Goal: Transaction & Acquisition: Purchase product/service

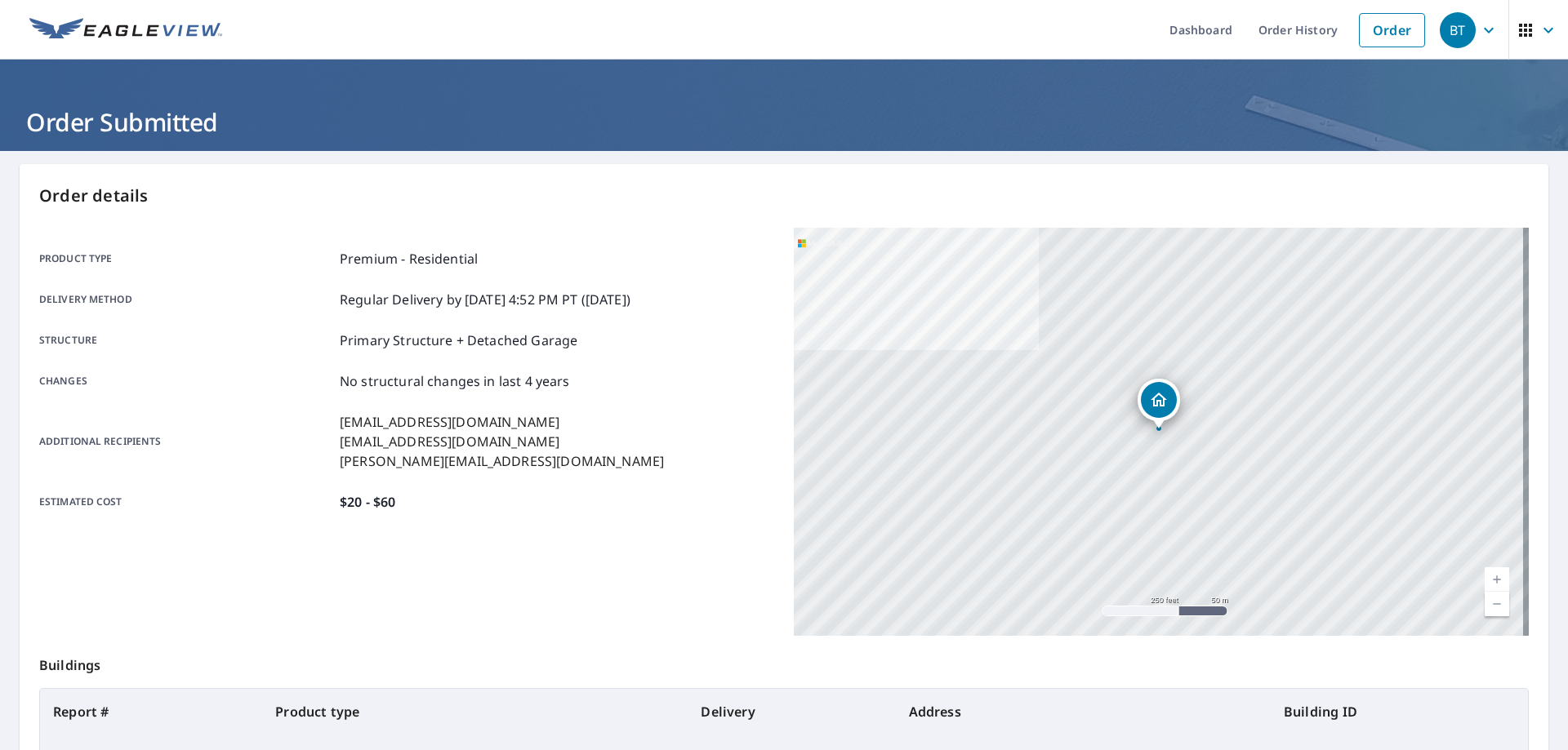
scroll to position [210, 0]
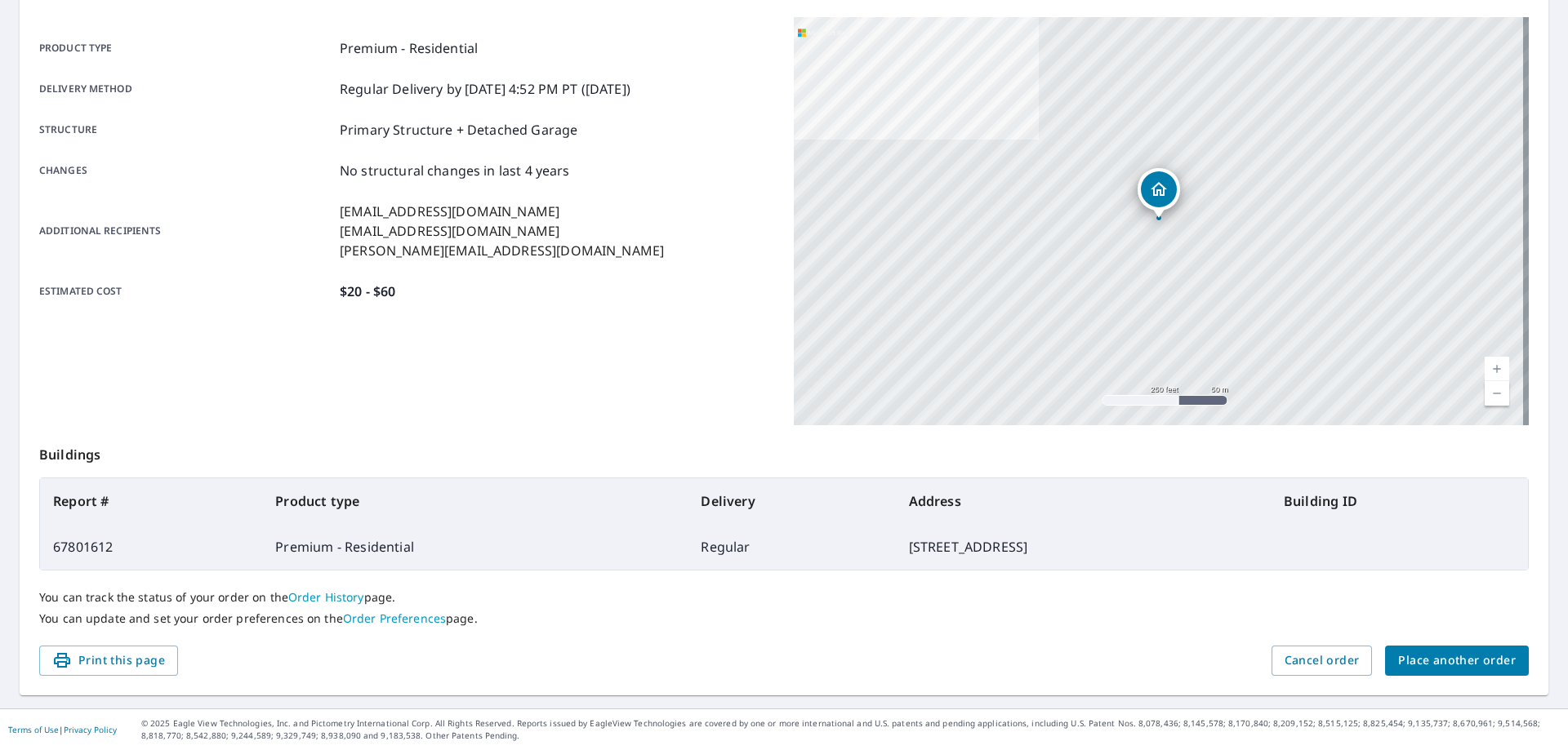
click at [1450, 657] on span "Place another order" at bounding box center [1457, 660] width 118 height 20
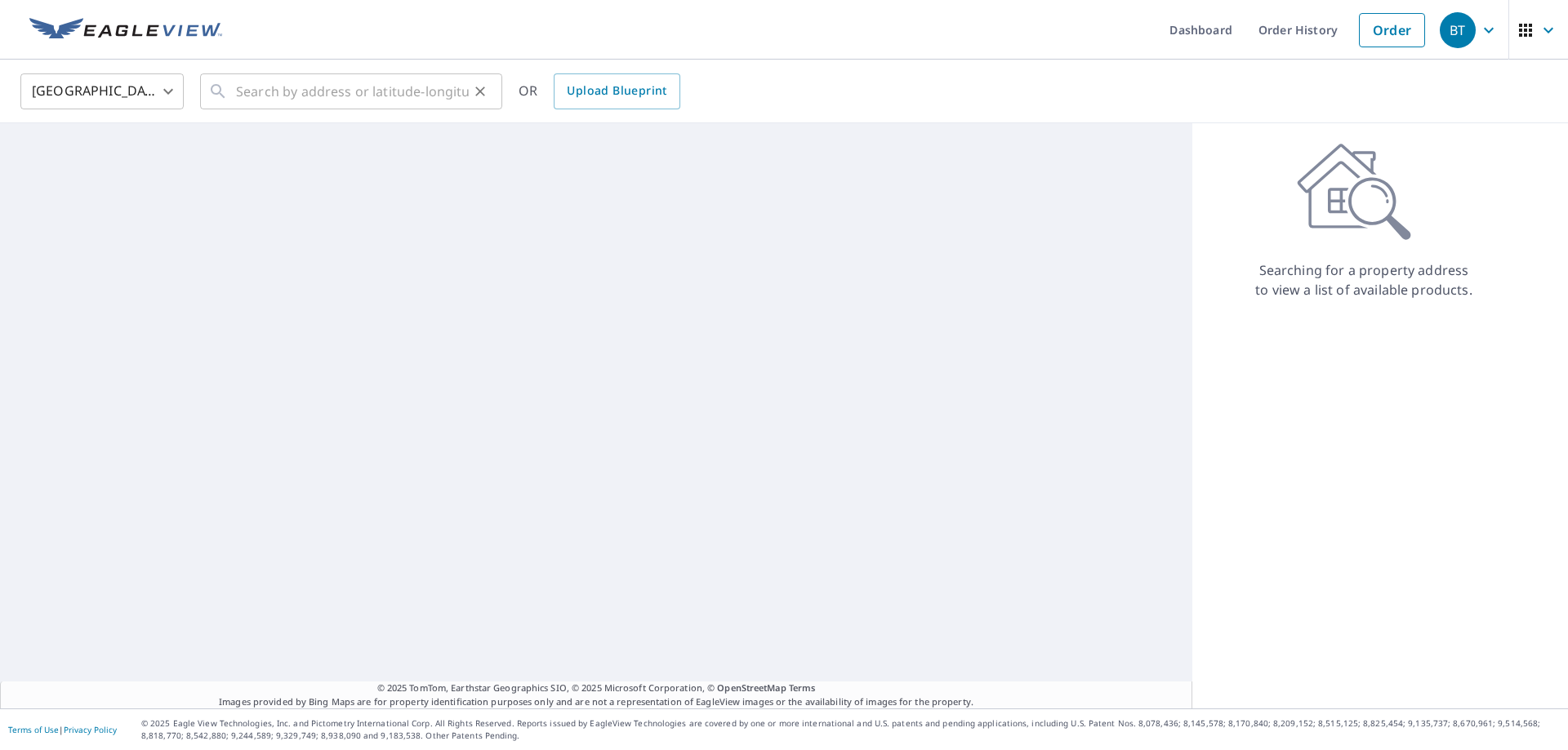
drag, startPoint x: 376, startPoint y: 116, endPoint x: 338, endPoint y: 86, distance: 48.4
click at [374, 114] on div "United States [GEOGRAPHIC_DATA] ​ ​ OR Upload Blueprint" at bounding box center [784, 91] width 1568 height 63
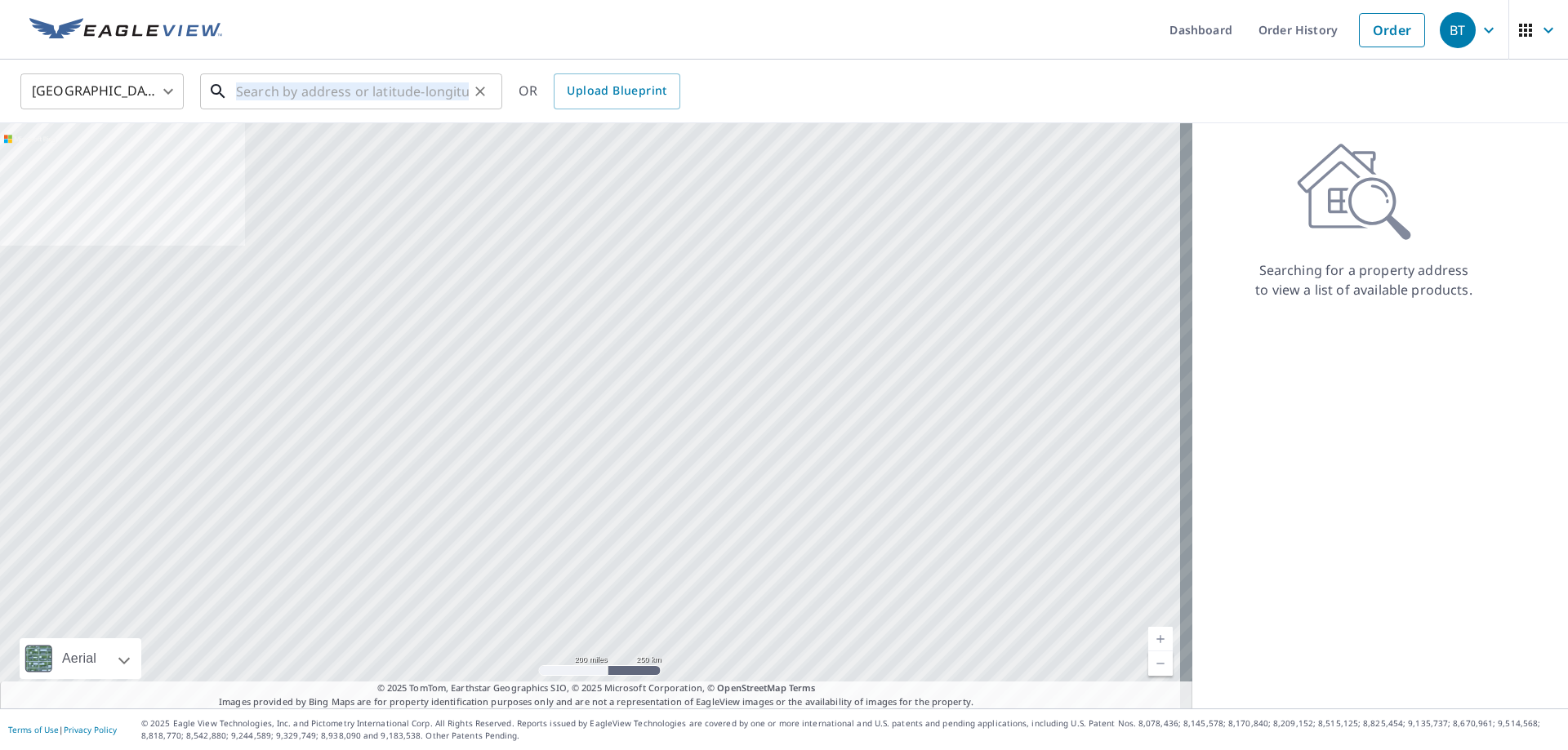
click at [335, 85] on input "text" at bounding box center [352, 91] width 233 height 46
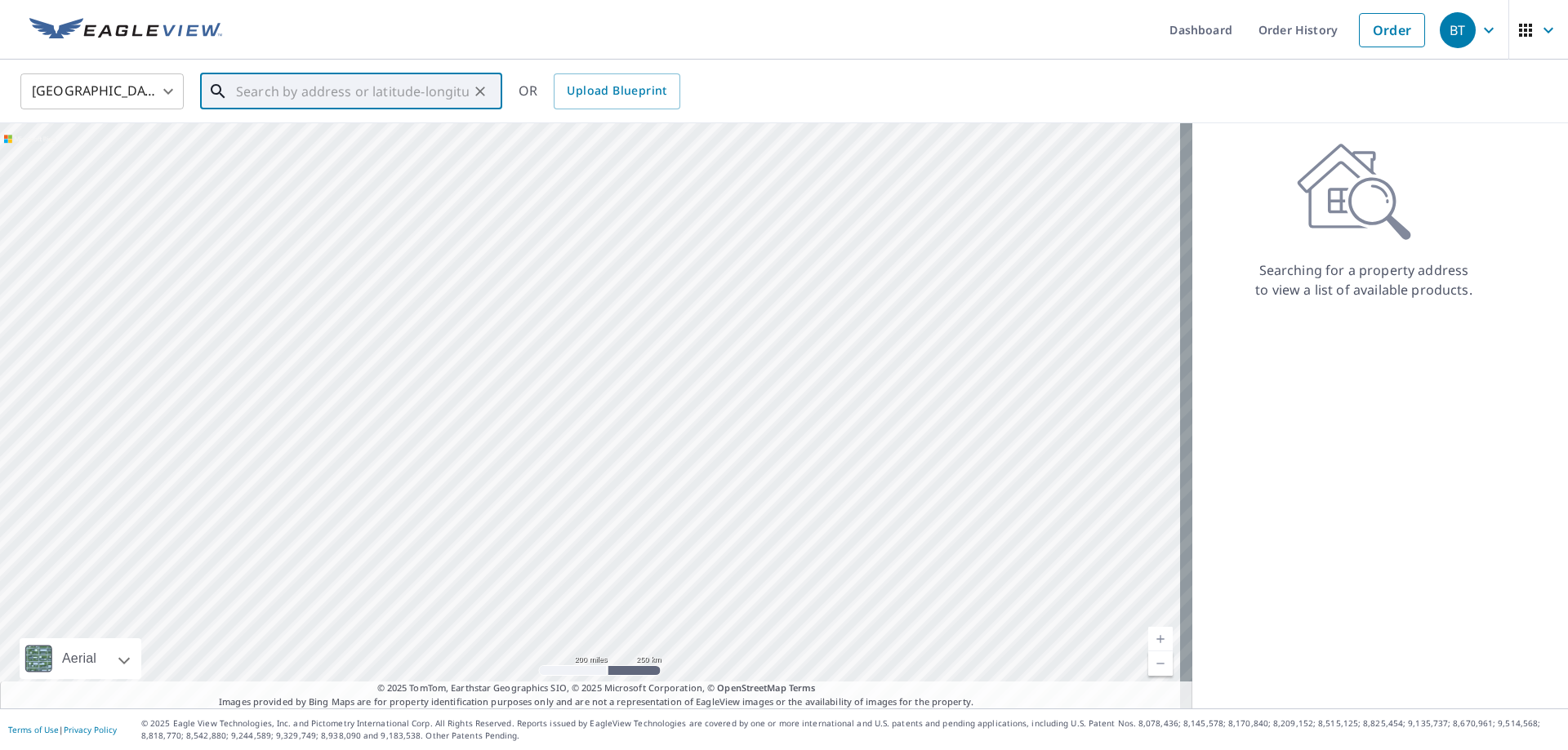
paste input "[STREET_ADDRESS]"
click at [332, 160] on p "[GEOGRAPHIC_DATA], [GEOGRAPHIC_DATA] 97211" at bounding box center [361, 166] width 256 height 33
type input "[STREET_ADDRESS]"
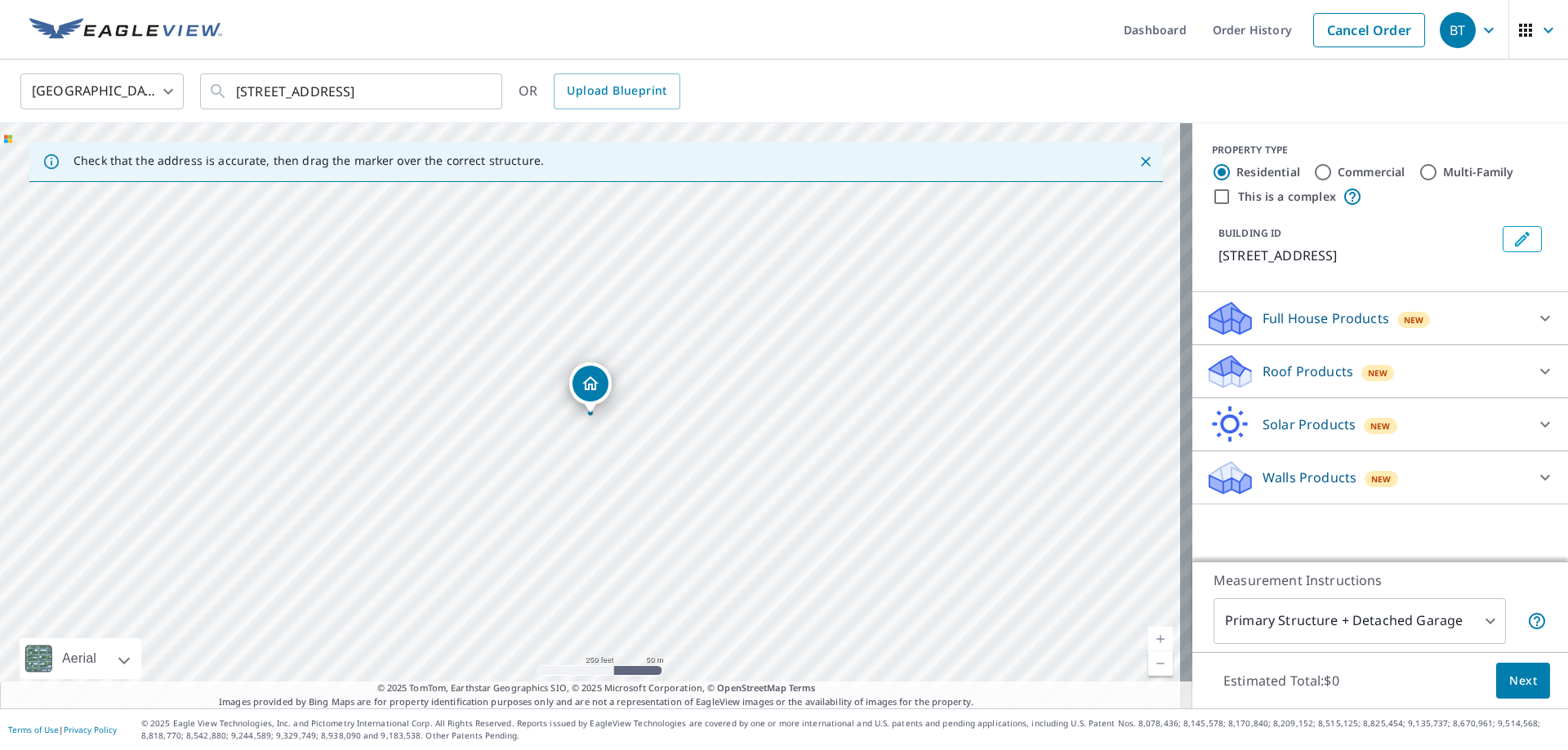
click at [1337, 321] on p "Full House Products" at bounding box center [1326, 319] width 127 height 19
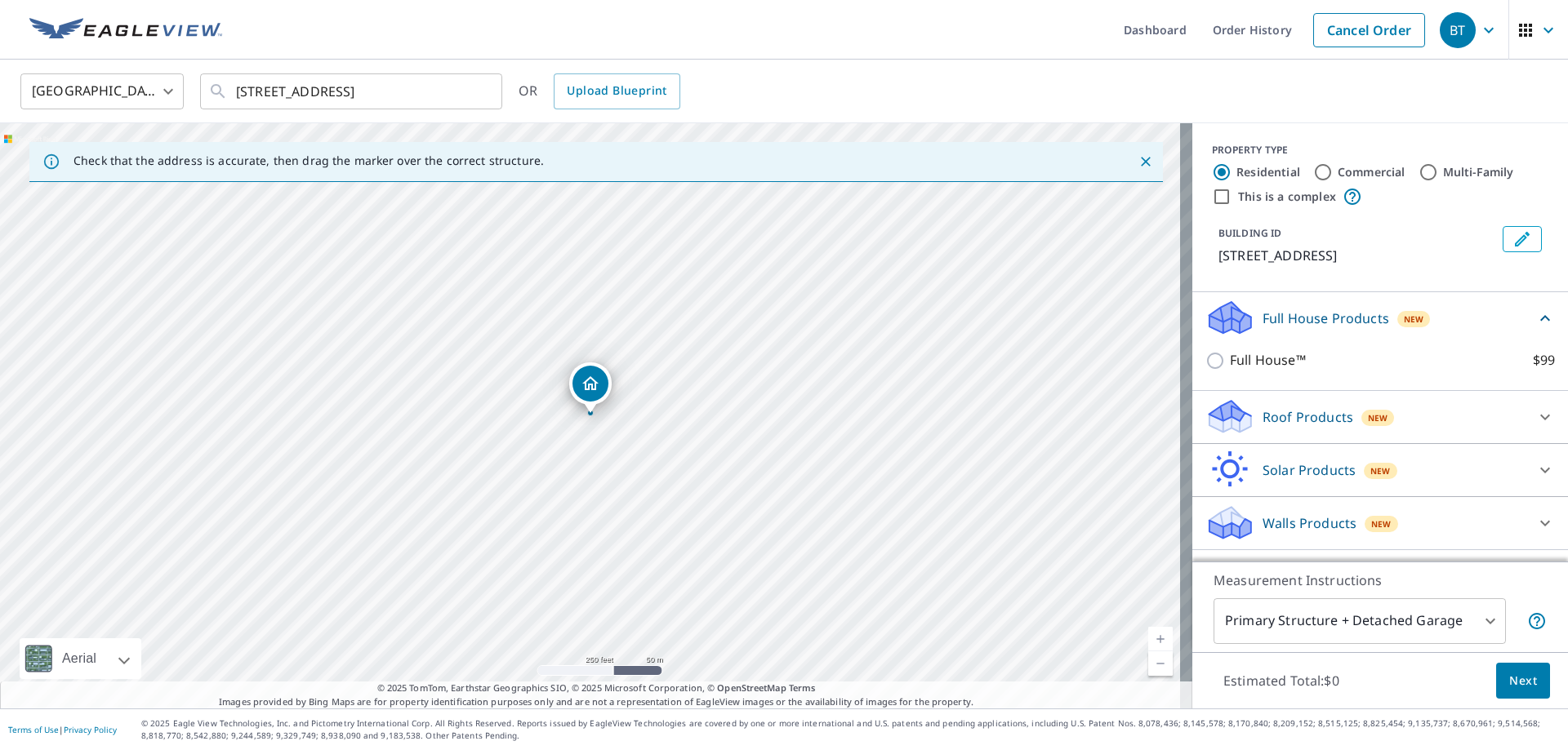
click at [1263, 411] on p "Roof Products" at bounding box center [1308, 417] width 91 height 19
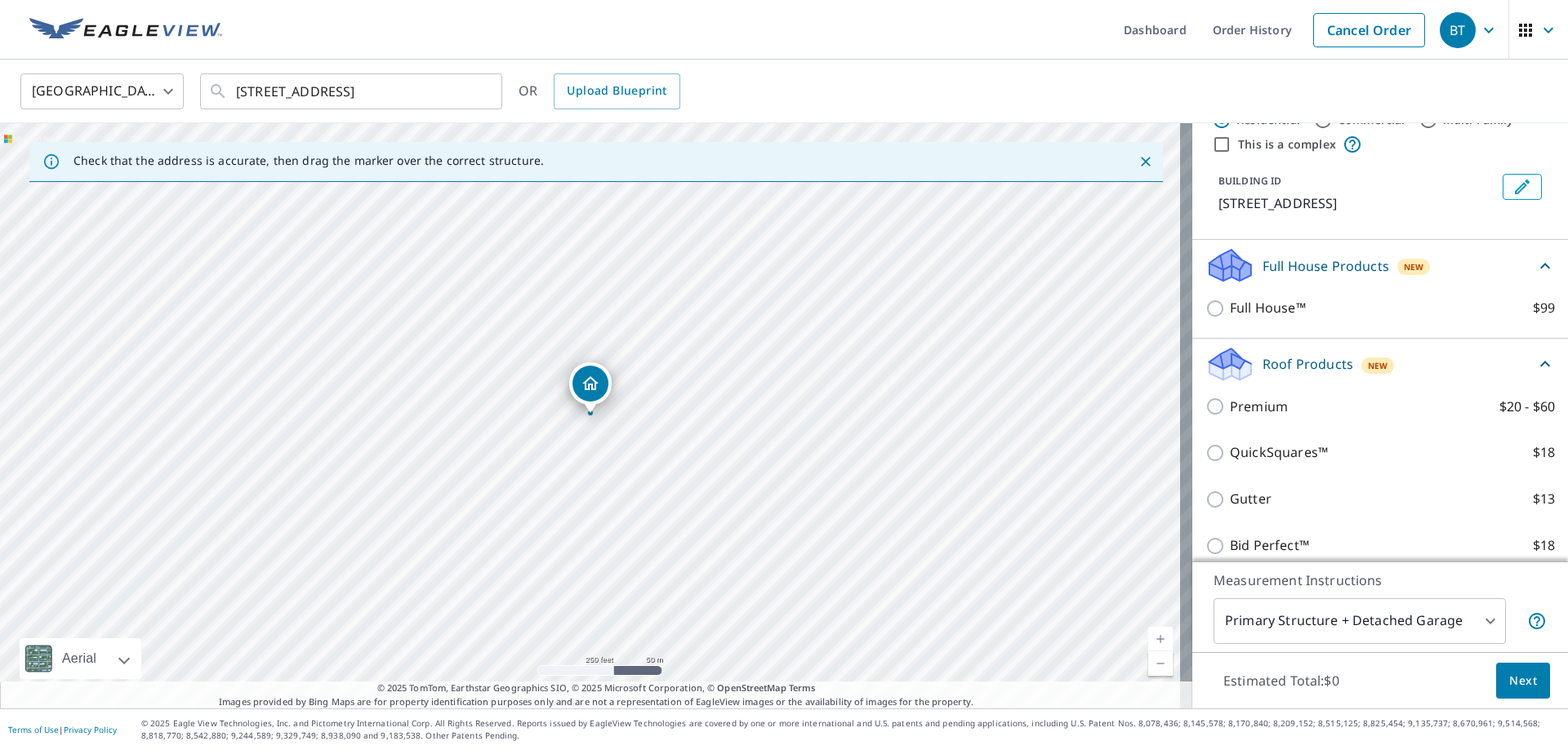
scroll to position [82, 0]
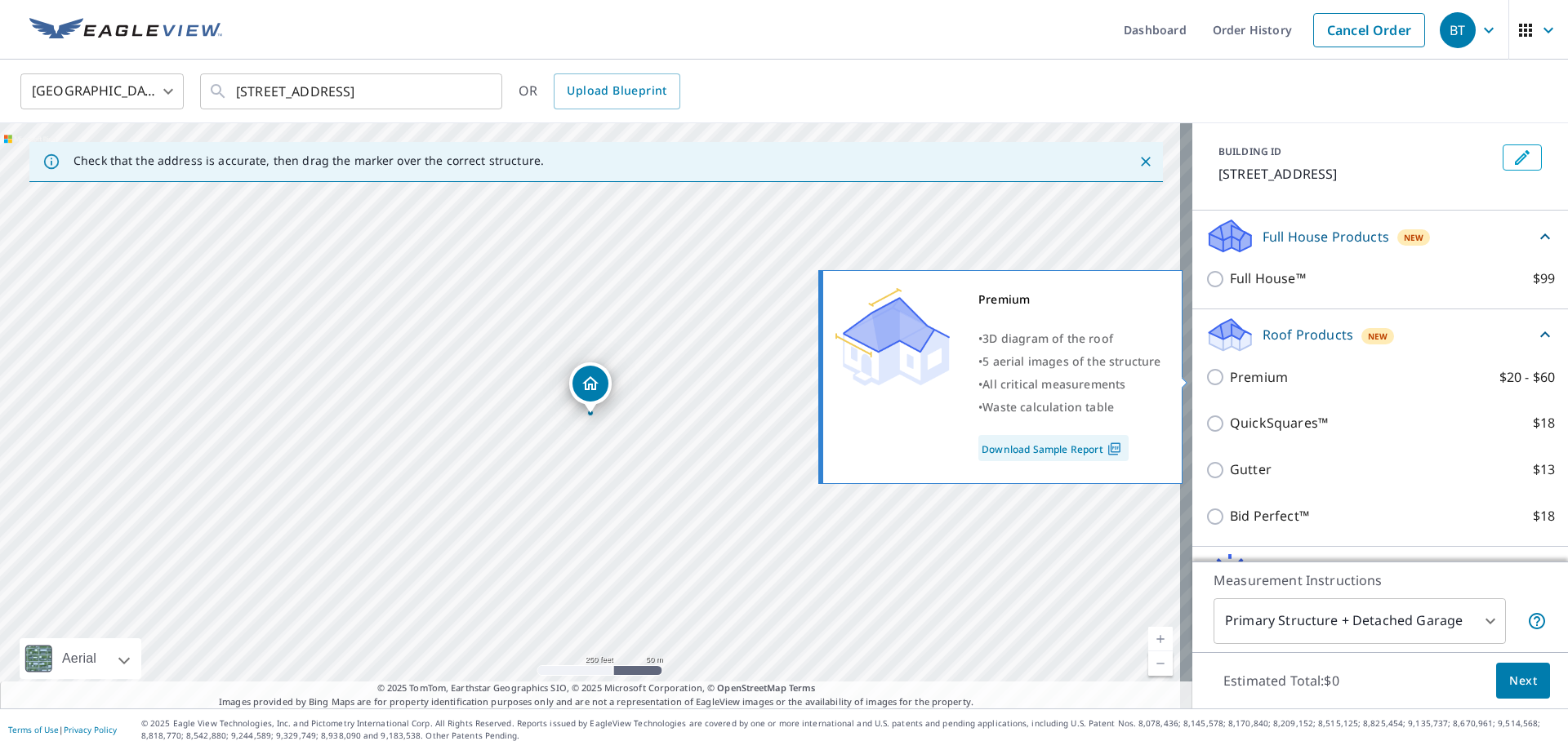
click at [1265, 383] on p "Premium" at bounding box center [1259, 377] width 58 height 20
click at [1230, 383] on input "Premium $20 - $60" at bounding box center [1217, 377] width 24 height 19
checkbox input "true"
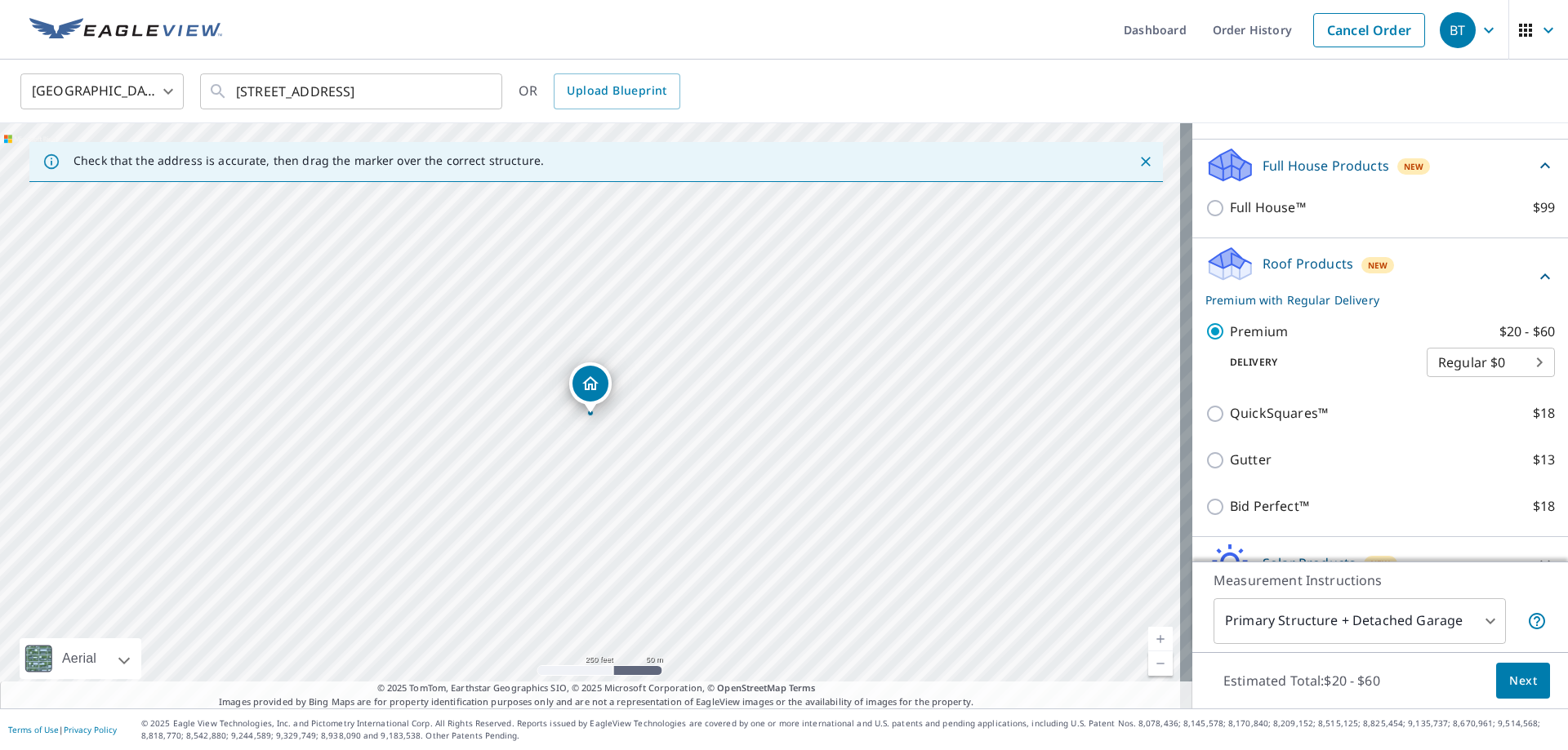
scroll to position [235, 0]
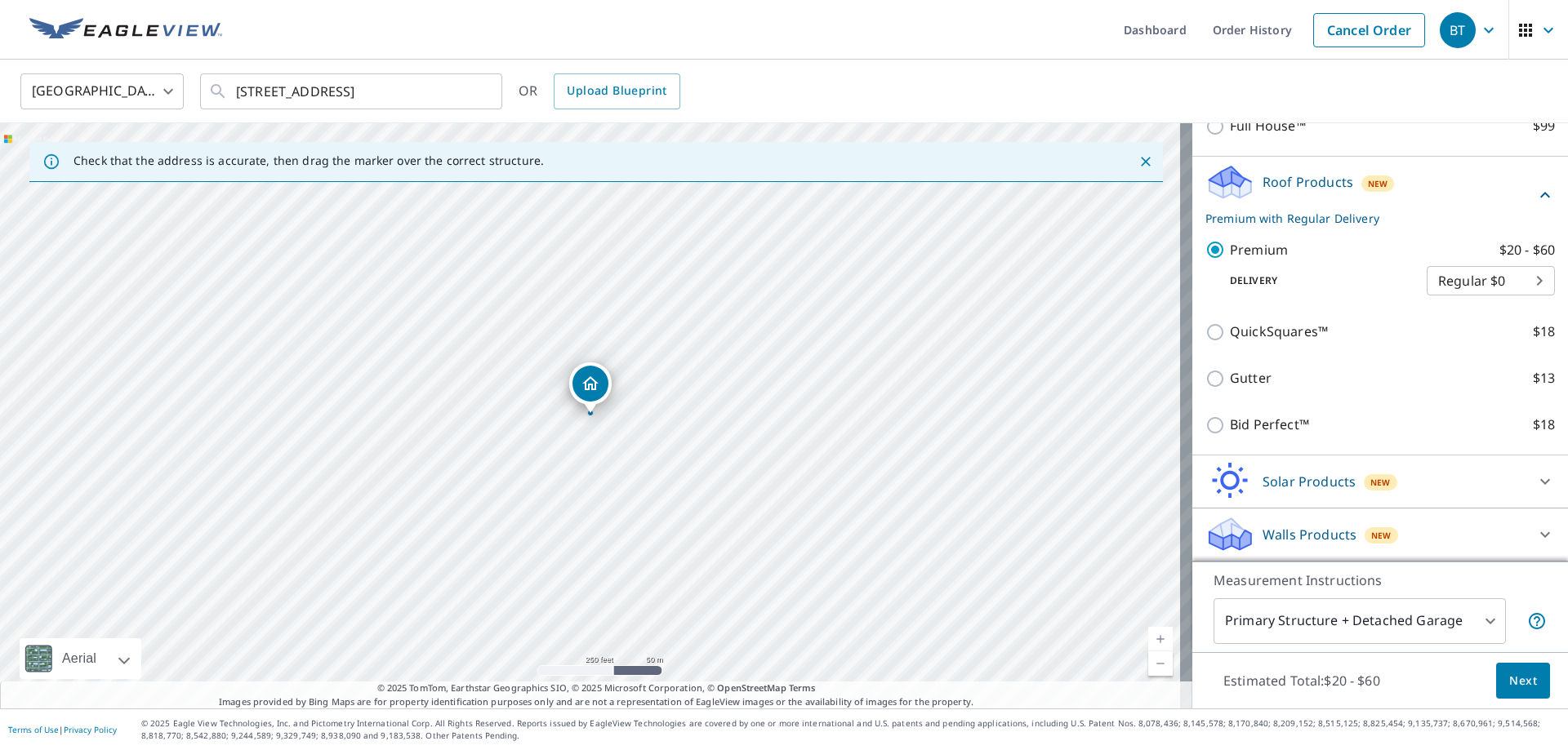
click at [1512, 691] on button "Next" at bounding box center [1523, 682] width 54 height 37
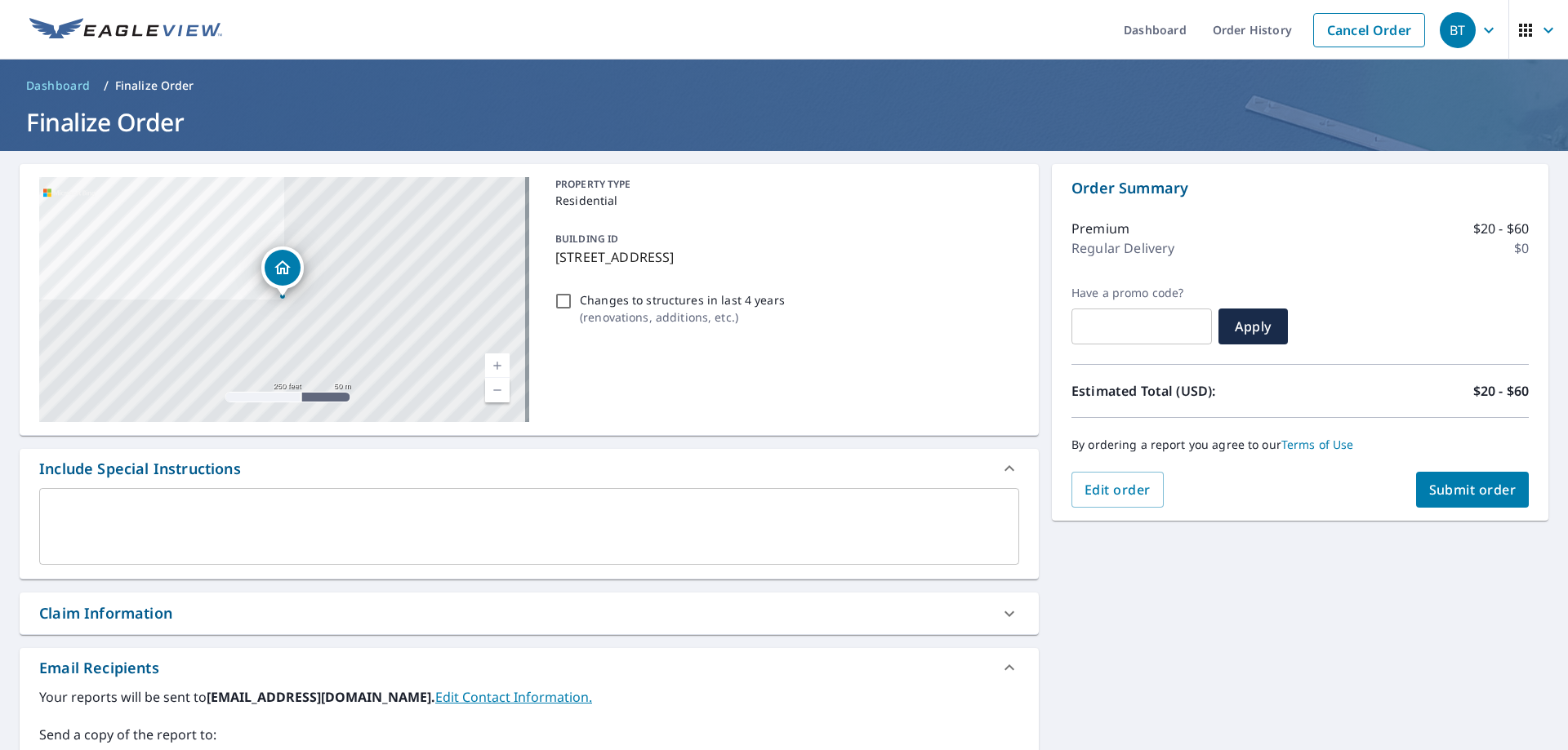
click at [315, 598] on div "Claim Information" at bounding box center [529, 614] width 1019 height 42
checkbox input "true"
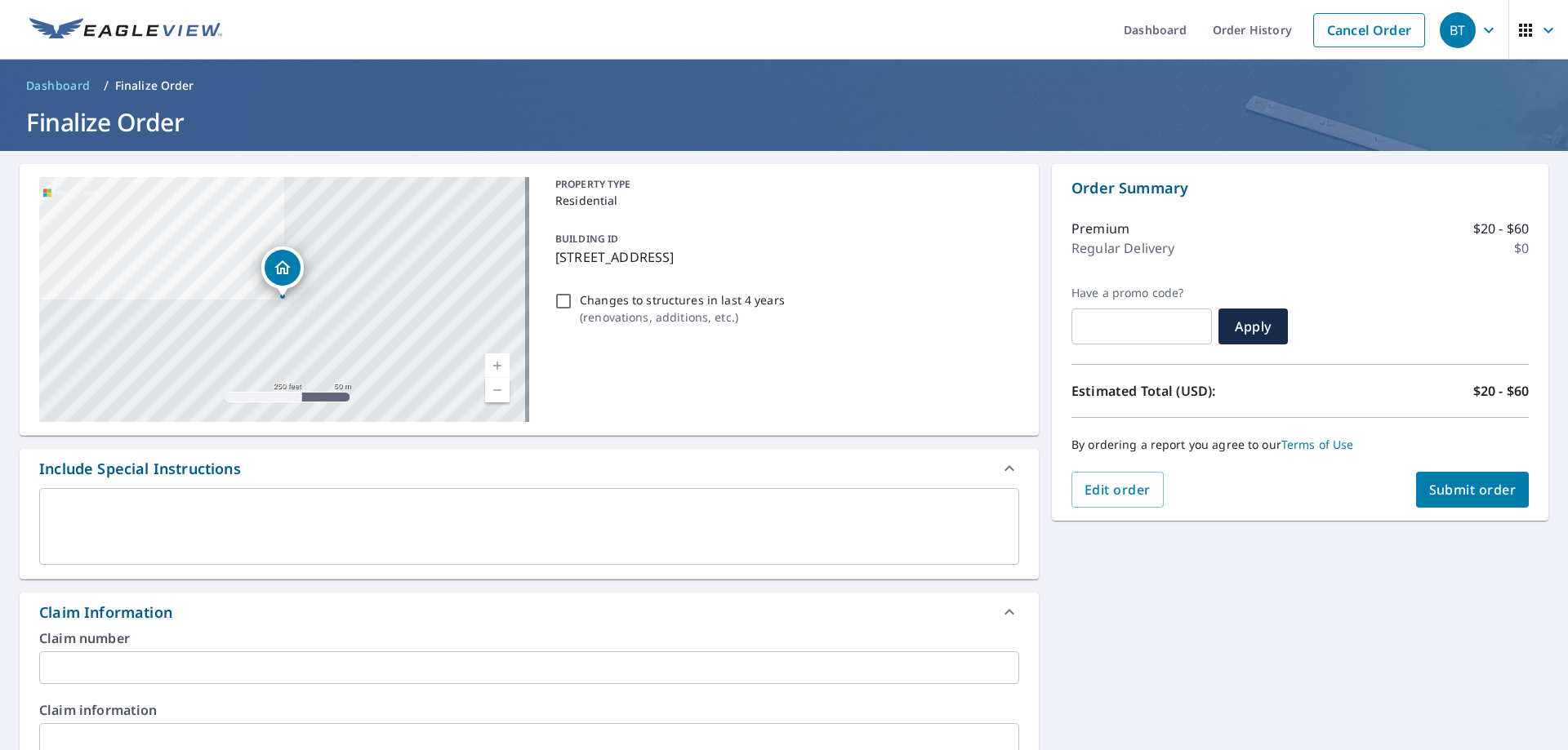
scroll to position [82, 0]
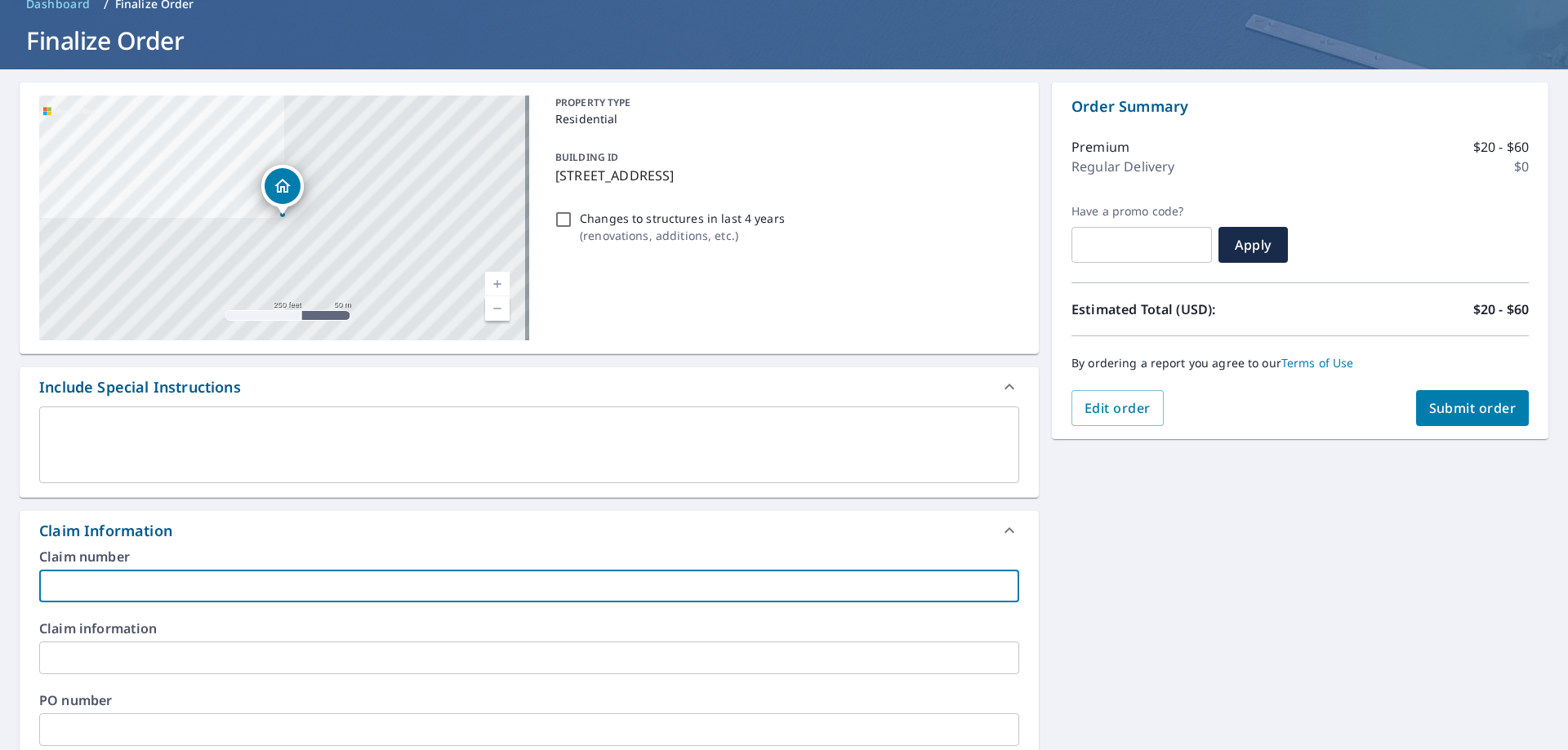
click at [204, 573] on input "text" at bounding box center [529, 586] width 980 height 33
type input "L"
checkbox input "true"
type input "LA"
checkbox input "true"
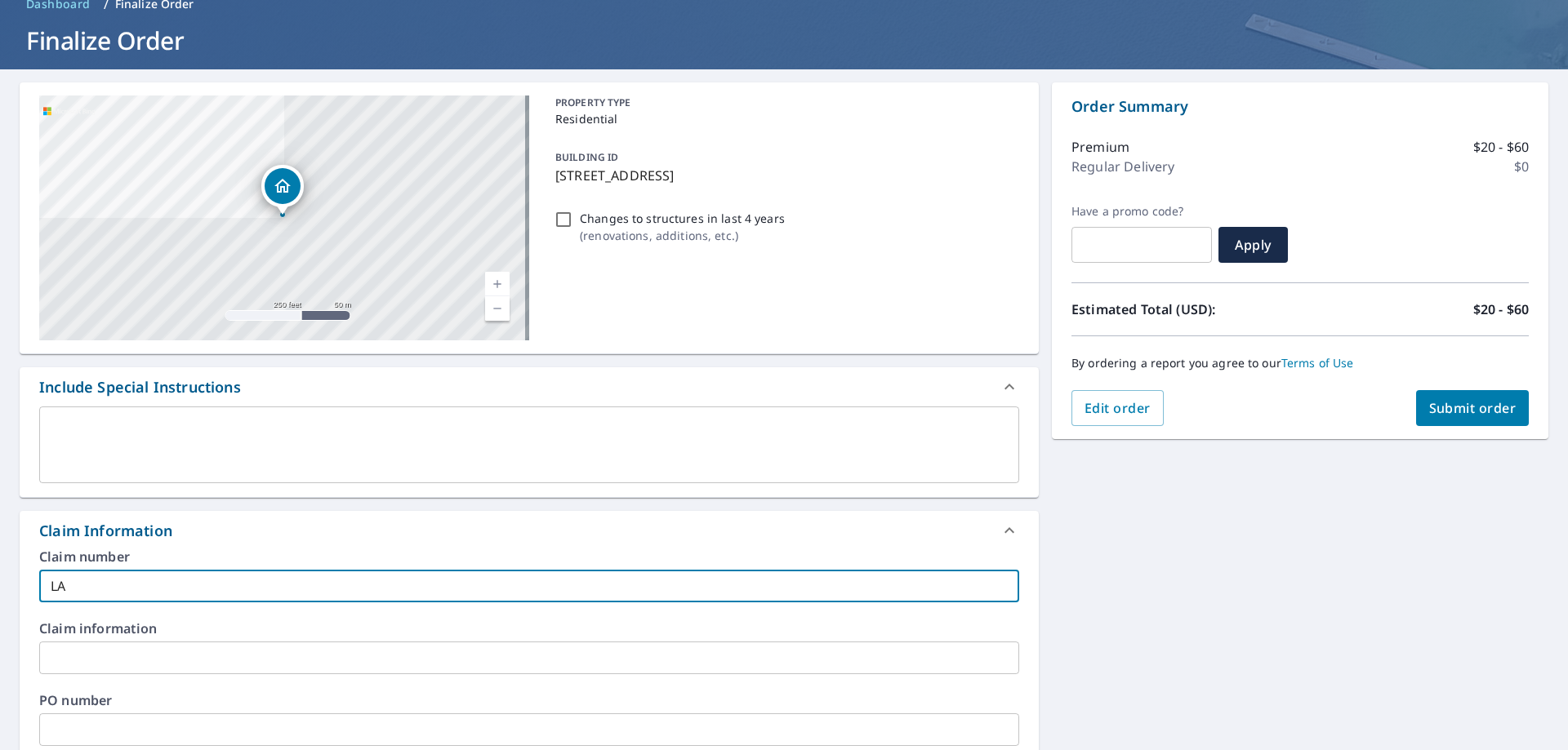
type input "LAN"
checkbox input "true"
type input "LA"
checkbox input "true"
type input "LAT"
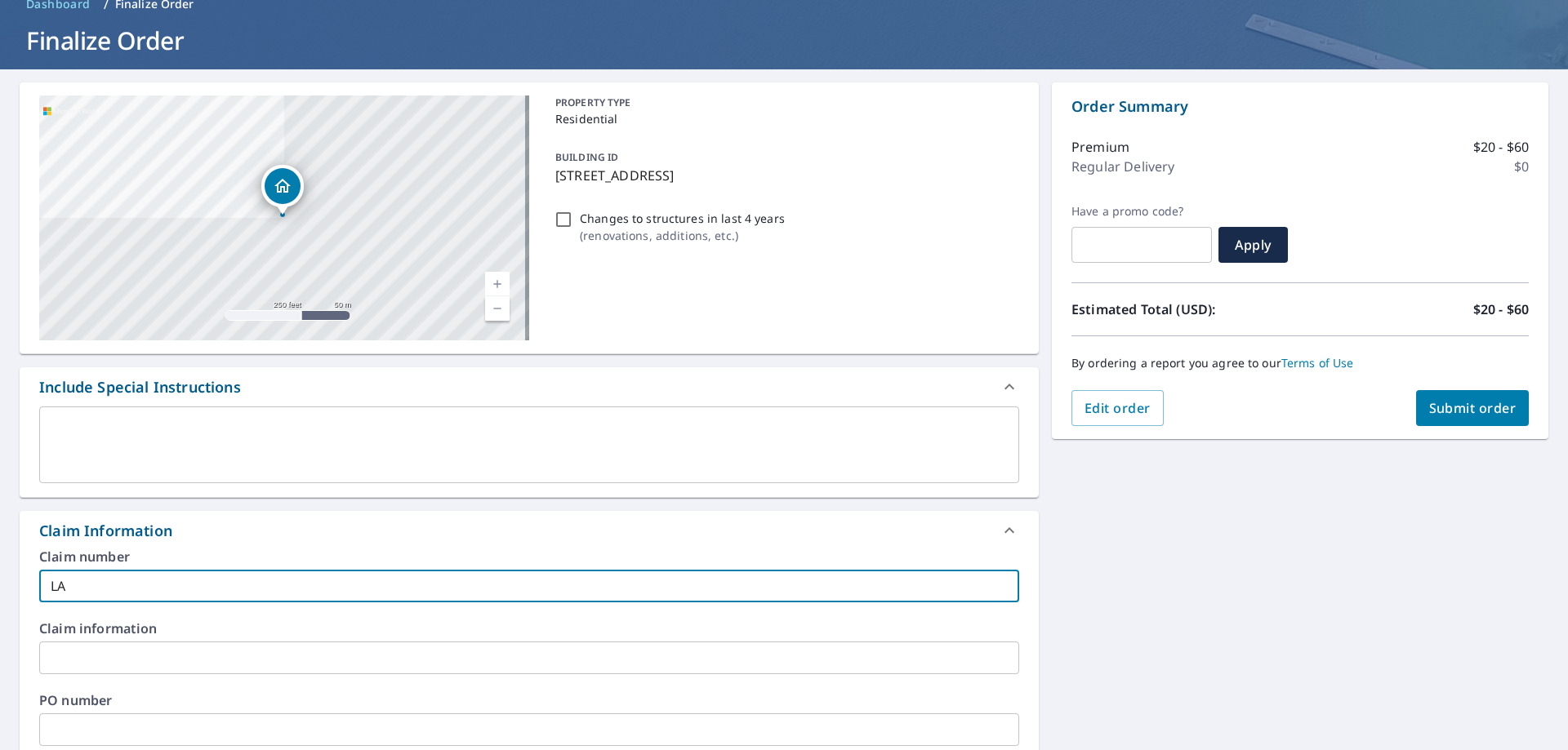
checkbox input "true"
type input "LATI"
checkbox input "true"
type input "LATIO"
checkbox input "true"
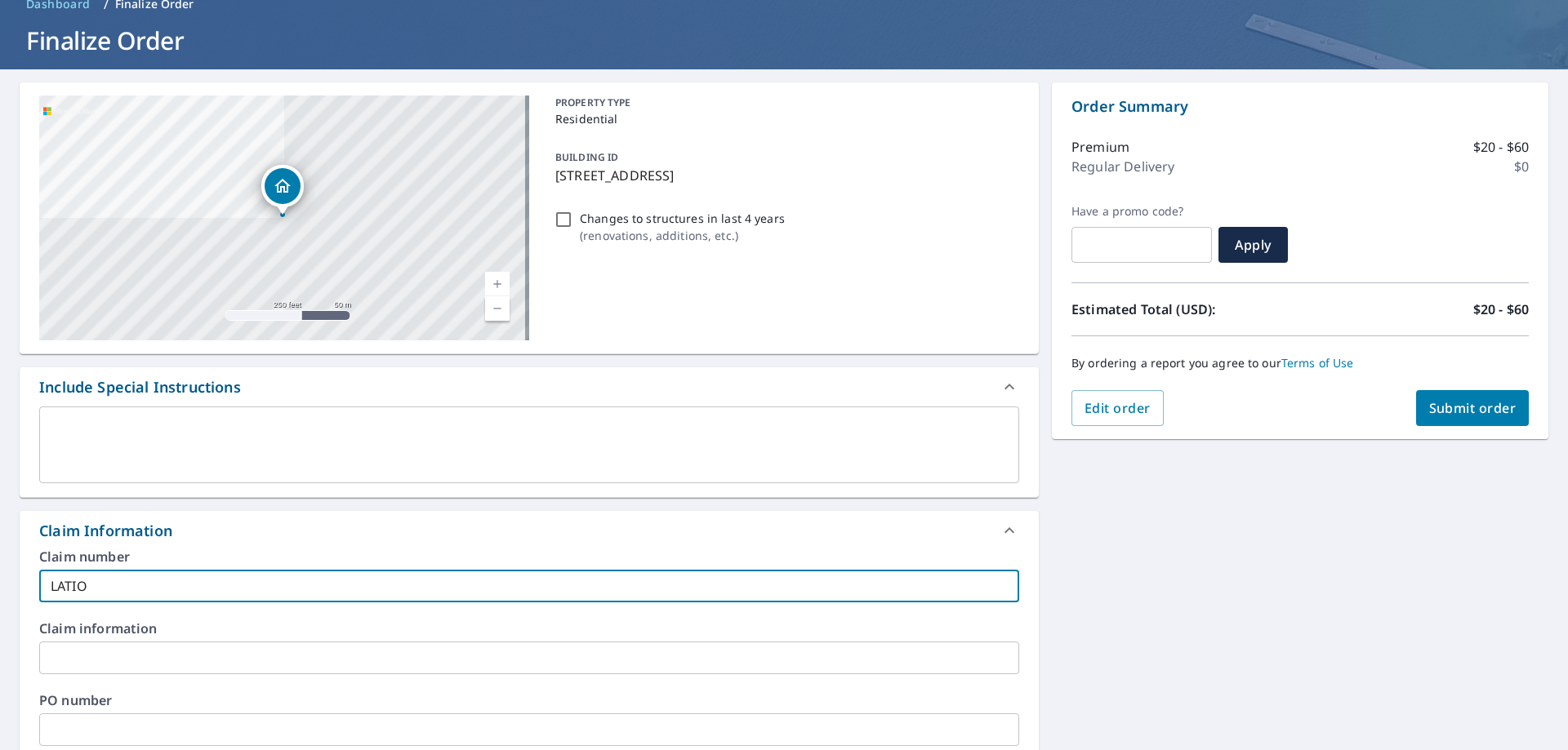
type input "LATI"
checkbox input "true"
type input "LATIN"
checkbox input "true"
type input "[DEMOGRAPHIC_DATA]"
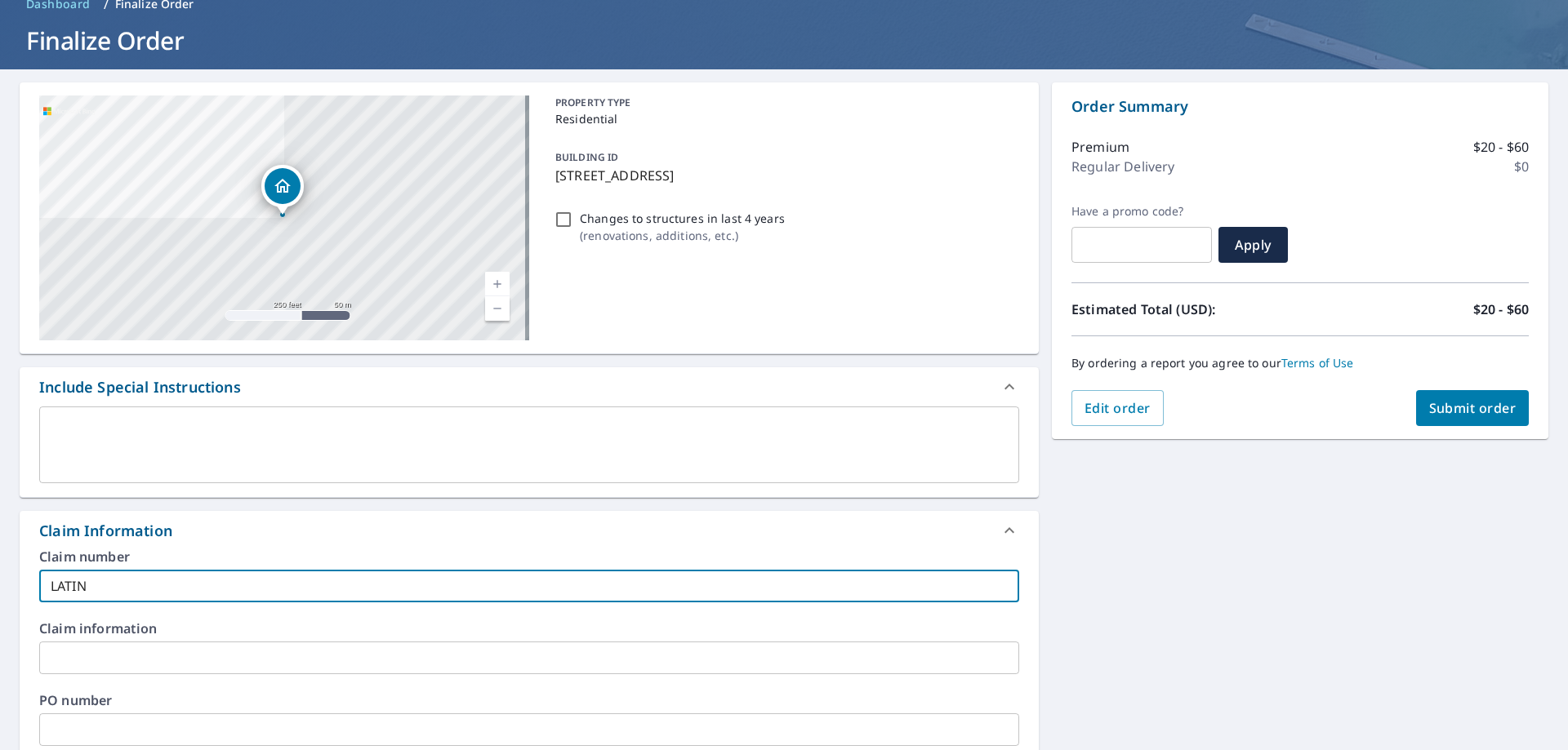
checkbox input "true"
type input "[DEMOGRAPHIC_DATA]"
checkbox input "true"
type input "[DEMOGRAPHIC_DATA]"
checkbox input "true"
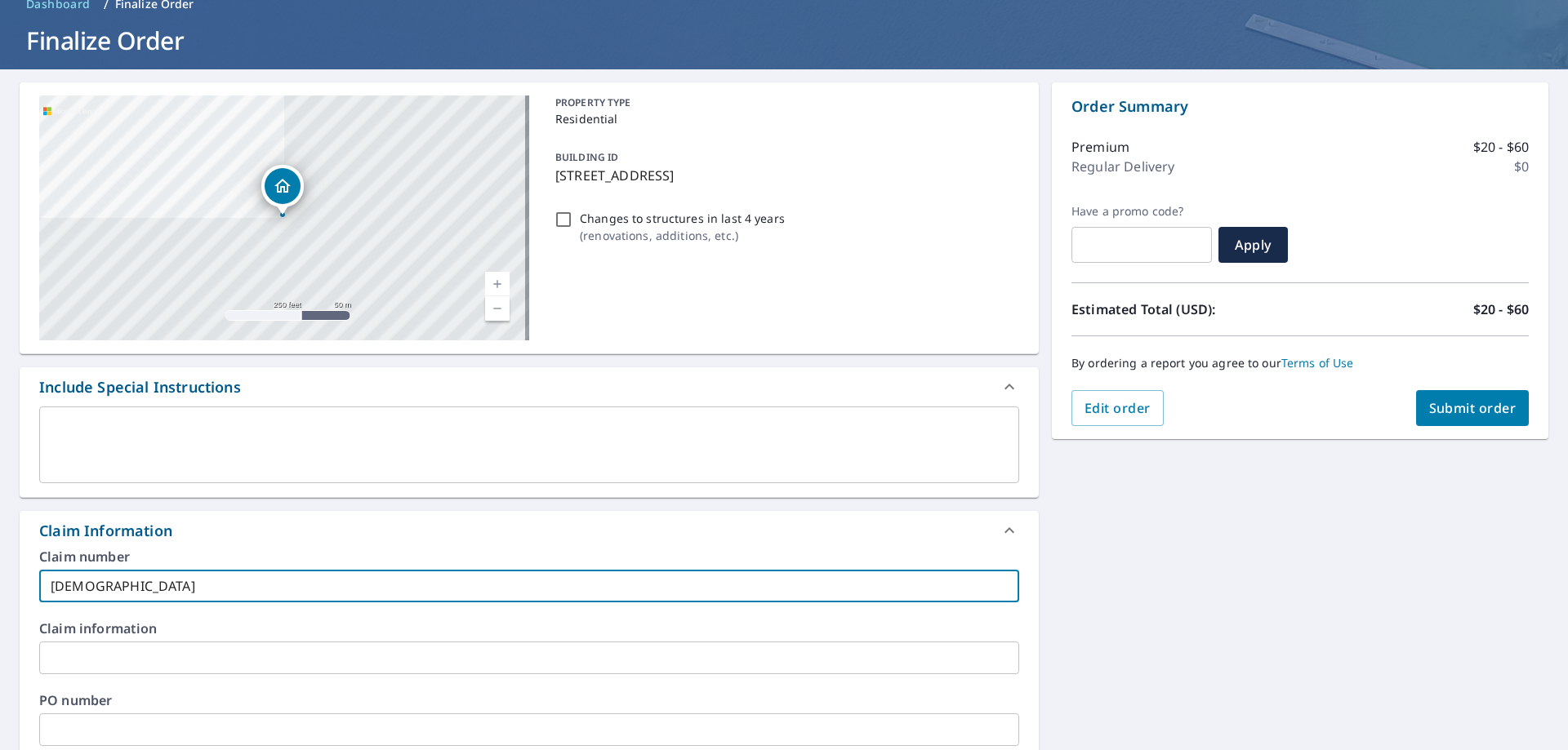
type input "[DEMOGRAPHIC_DATA]"
checkbox input "true"
type input "[DEMOGRAPHIC_DATA]"
checkbox input "true"
type input "LATINOS G"
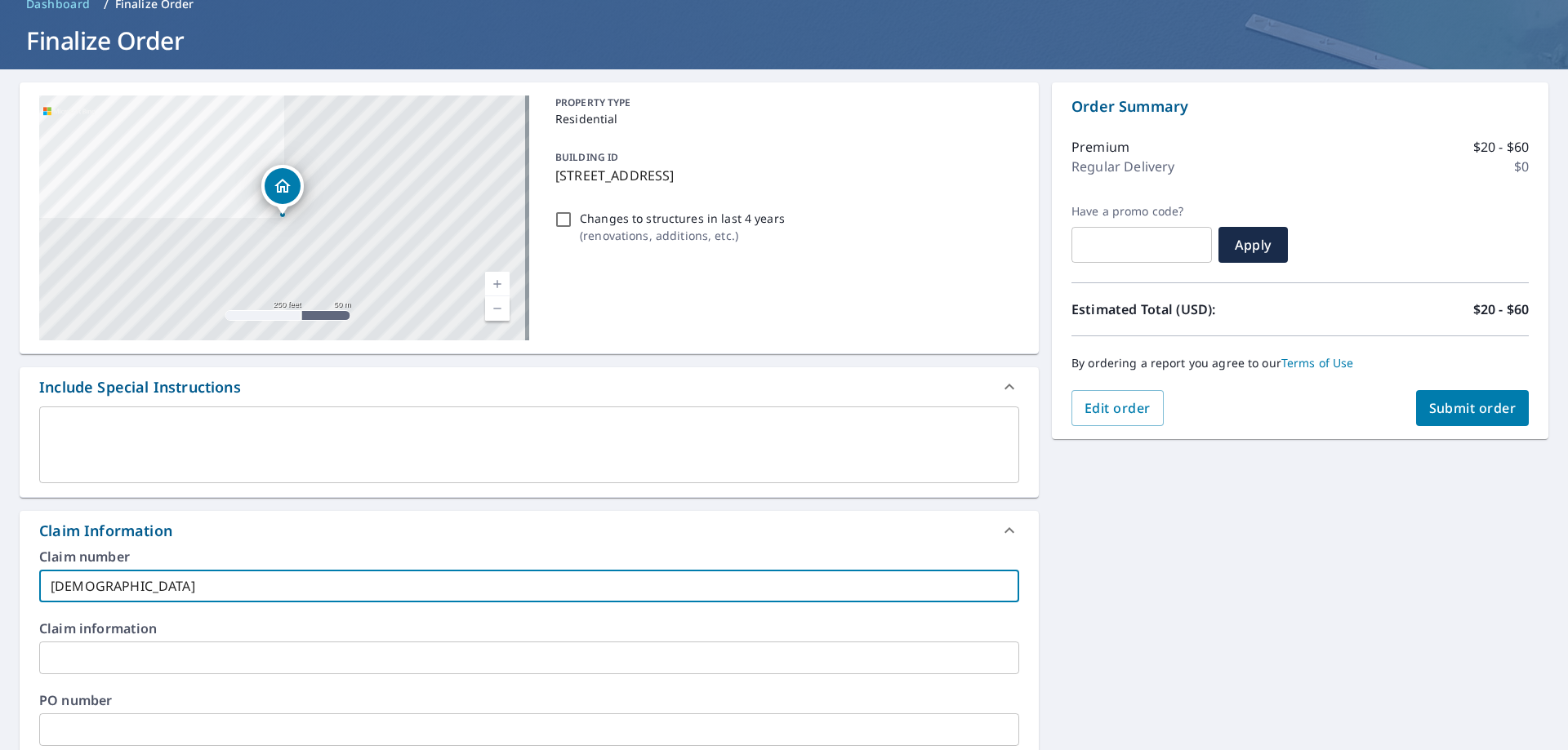
checkbox input "true"
type input "LATINOS G"
checkbox input "true"
type input "LATINOS G"
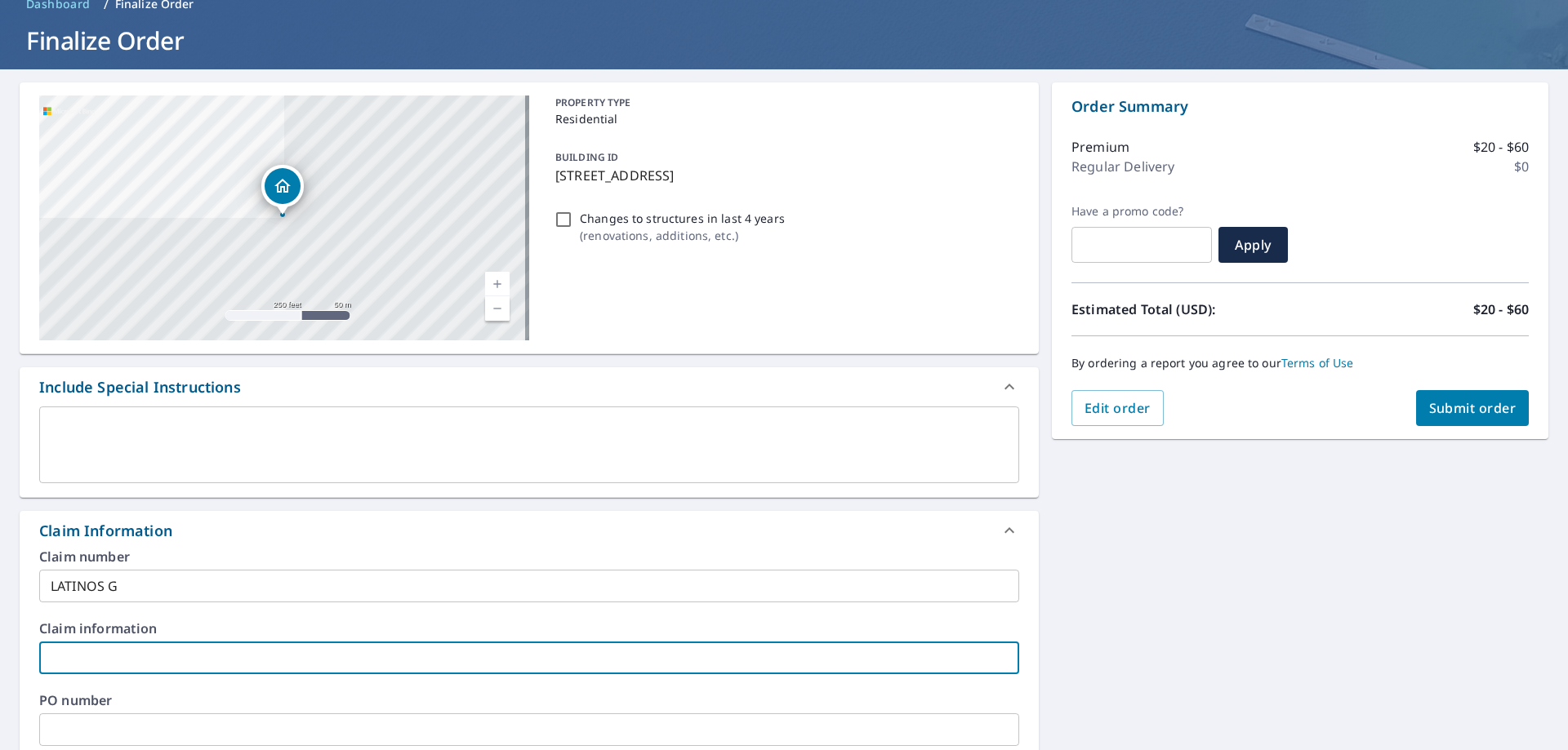
type input "B"
checkbox input "true"
type input "BR"
checkbox input "true"
type input "BRE"
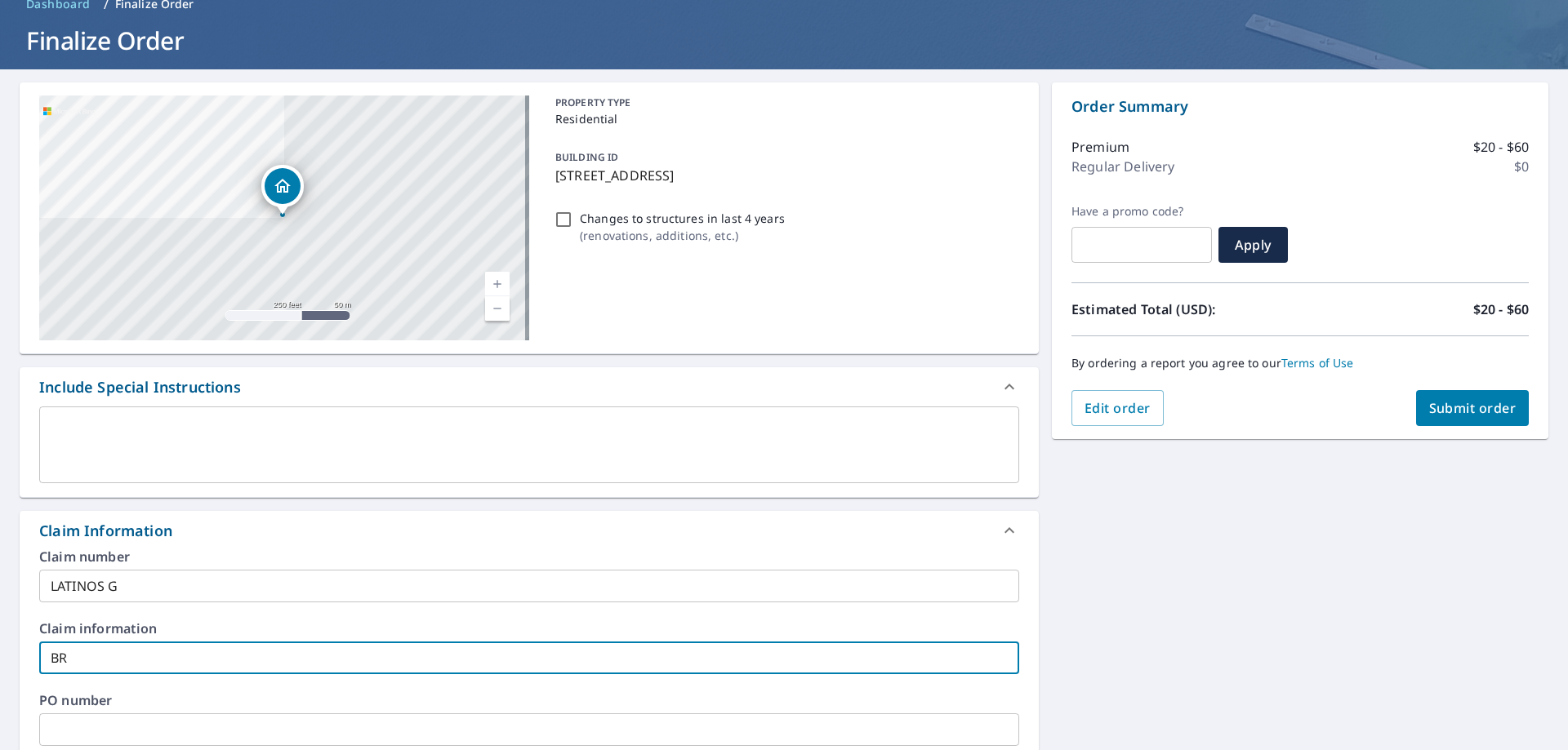
checkbox input "true"
type input "BREN"
checkbox input "true"
type input "BREND"
checkbox input "true"
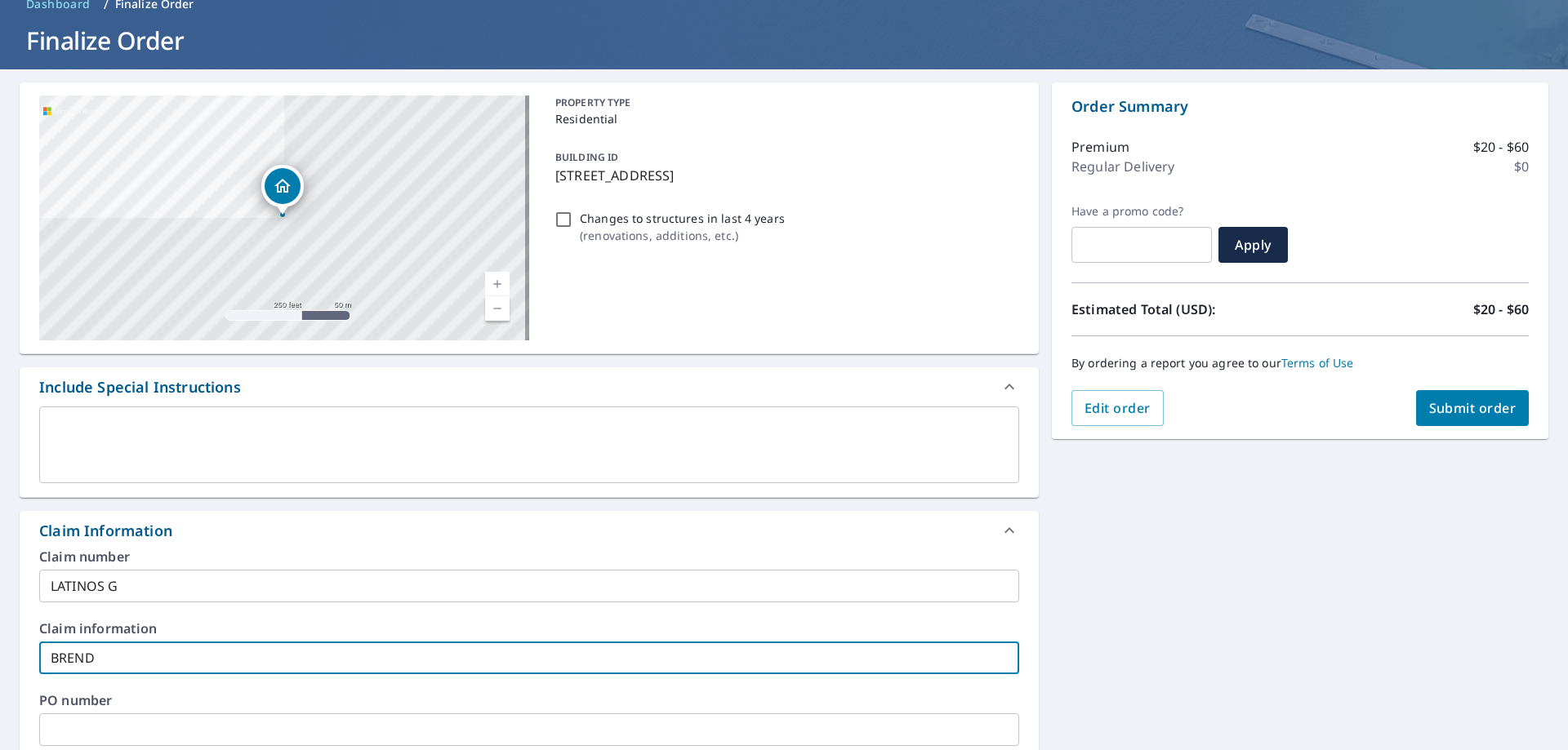
type input "[PERSON_NAME]"
checkbox input "true"
type input "[PERSON_NAME]"
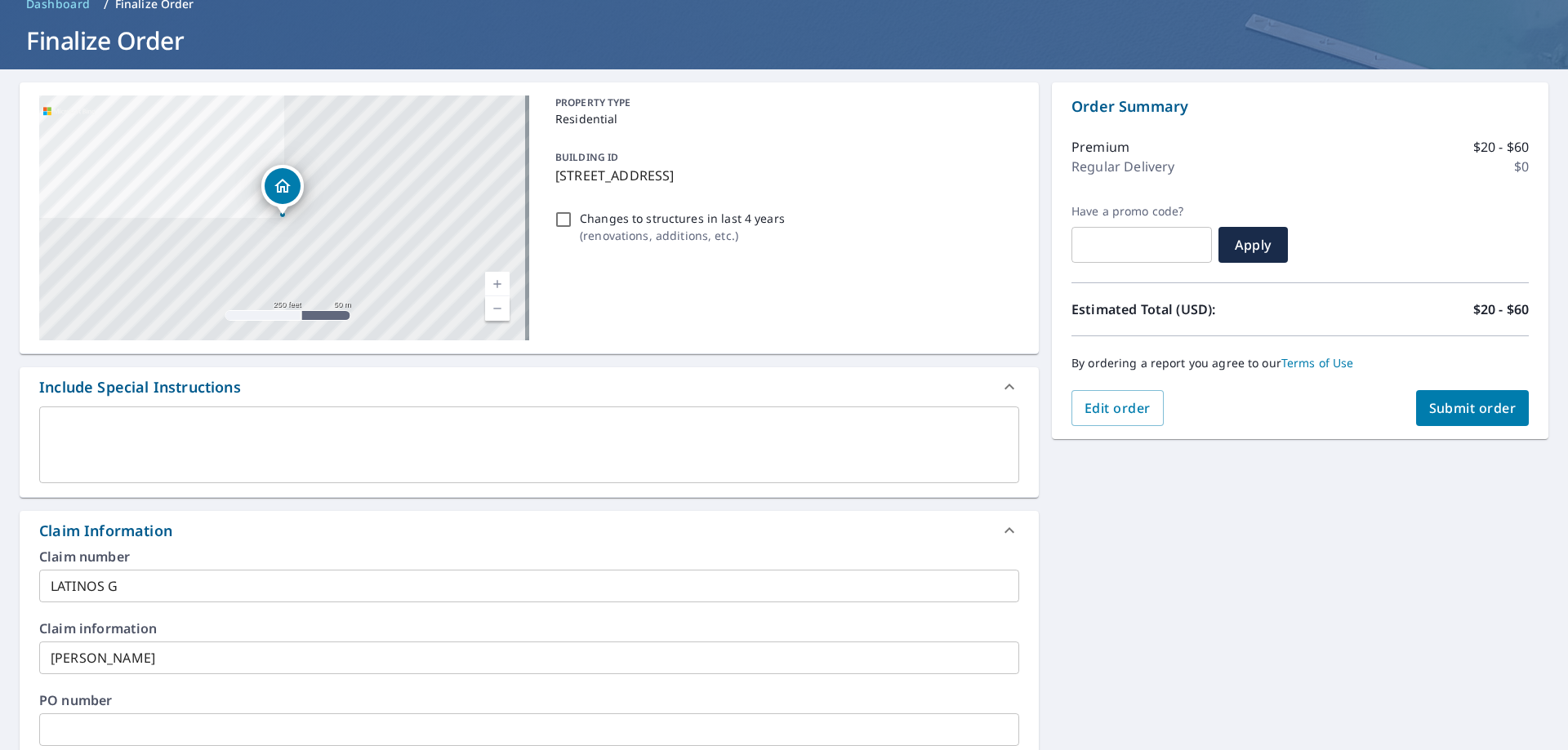
scroll to position [508, 0]
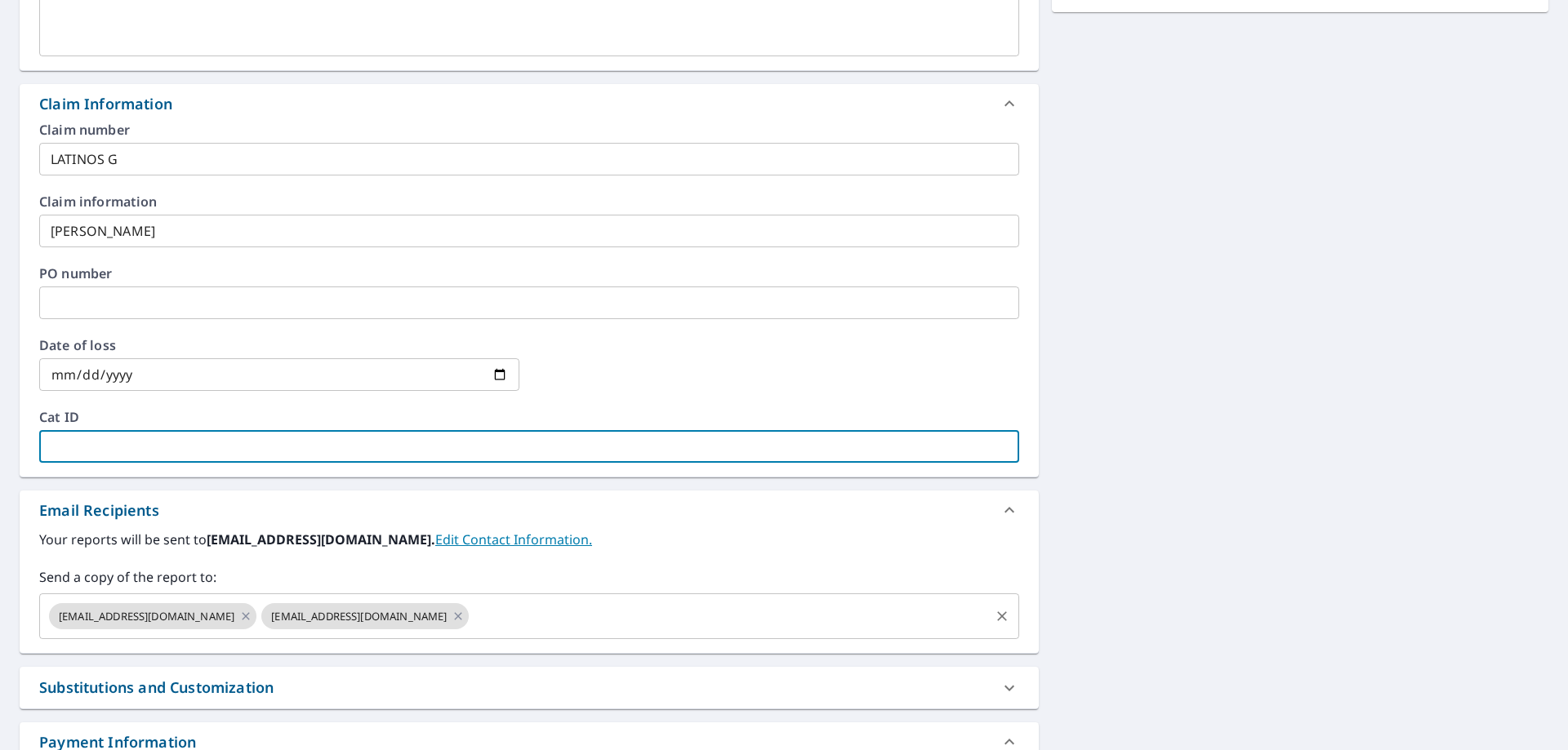
click at [516, 621] on input "text" at bounding box center [730, 617] width 516 height 31
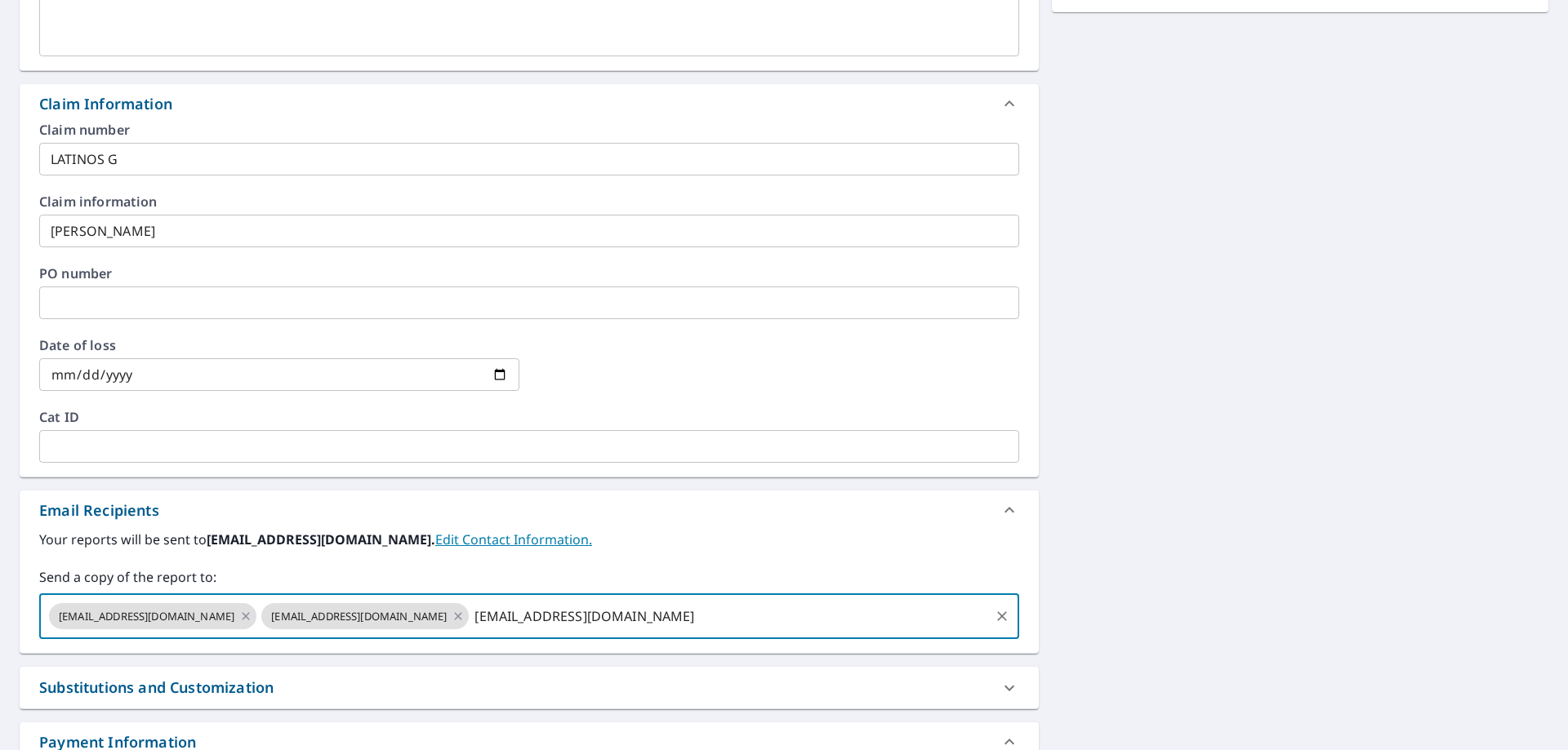
type input "[EMAIL_ADDRESS][DOMAIN_NAME]"
checkbox input "true"
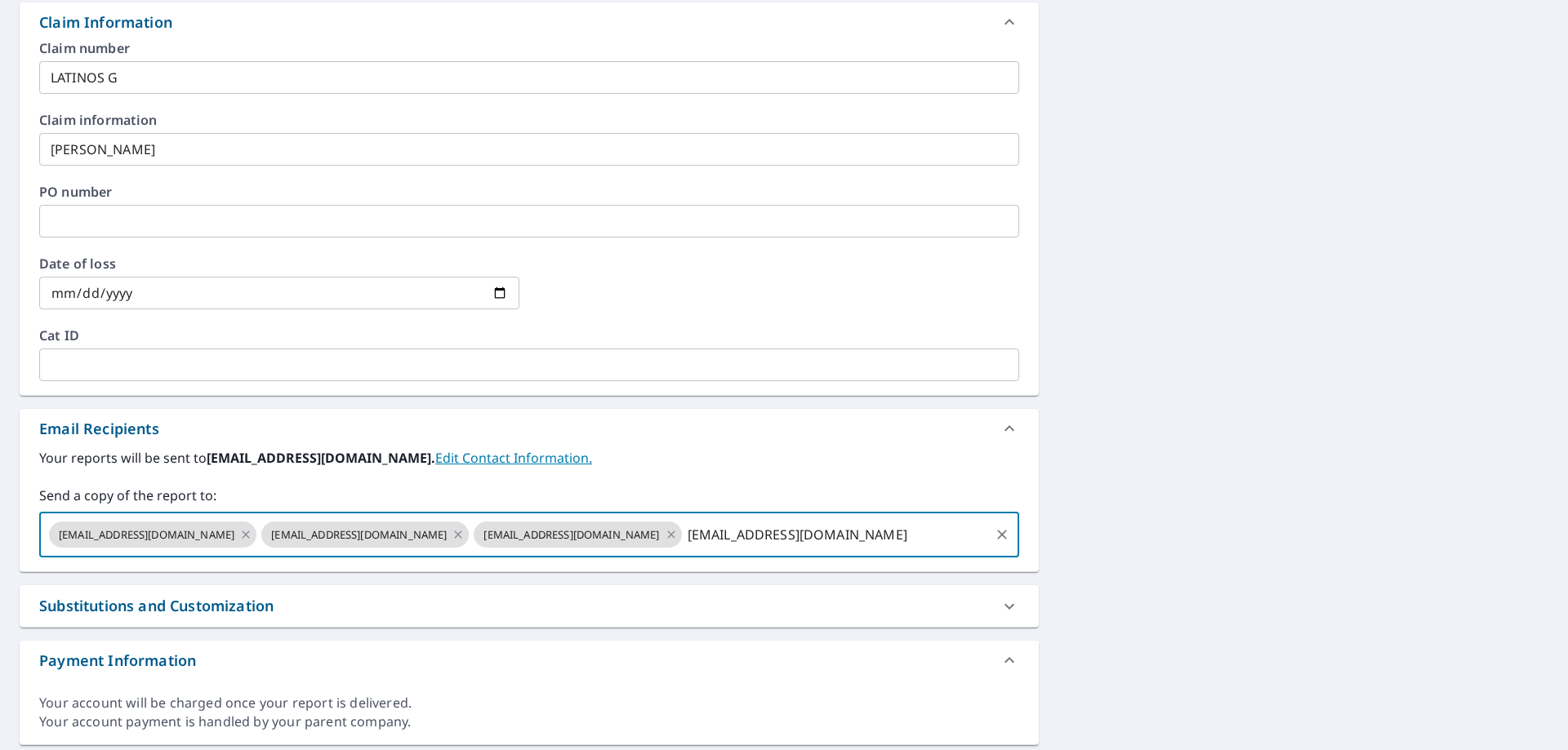
type input "[EMAIL_ADDRESS][DOMAIN_NAME]"
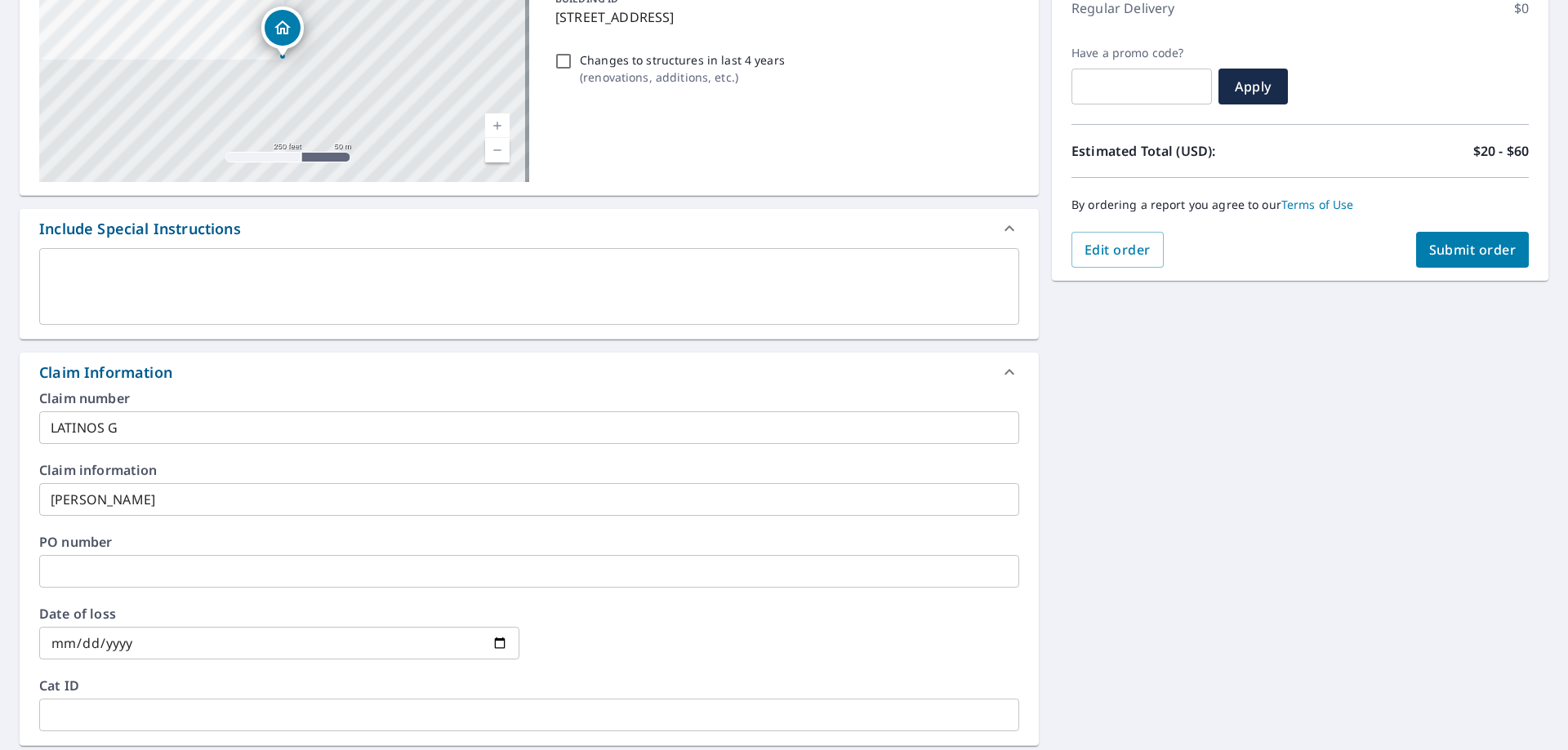
scroll to position [68, 0]
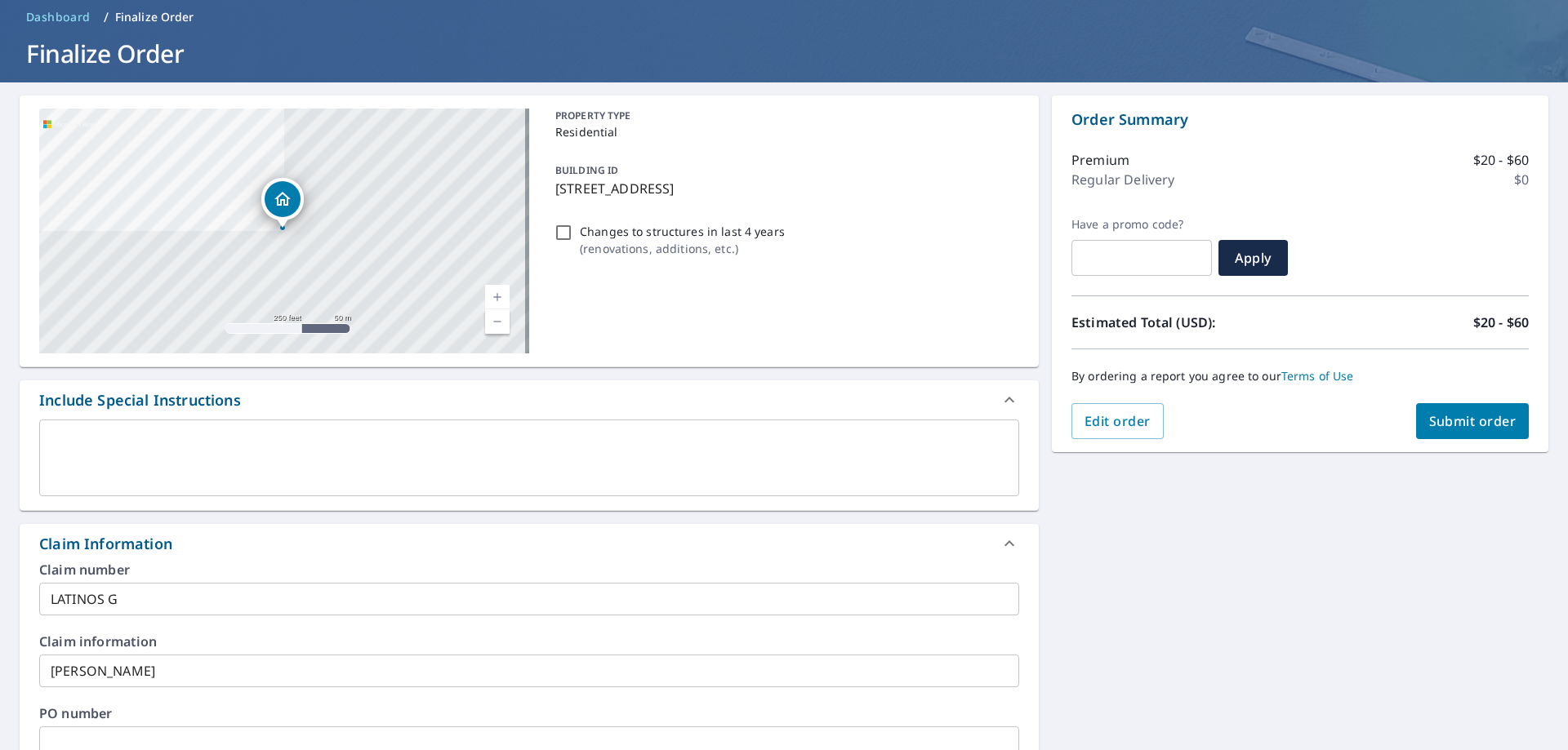
click at [1426, 409] on button "Submit order" at bounding box center [1472, 421] width 114 height 36
checkbox input "true"
